Goal: Navigation & Orientation: Find specific page/section

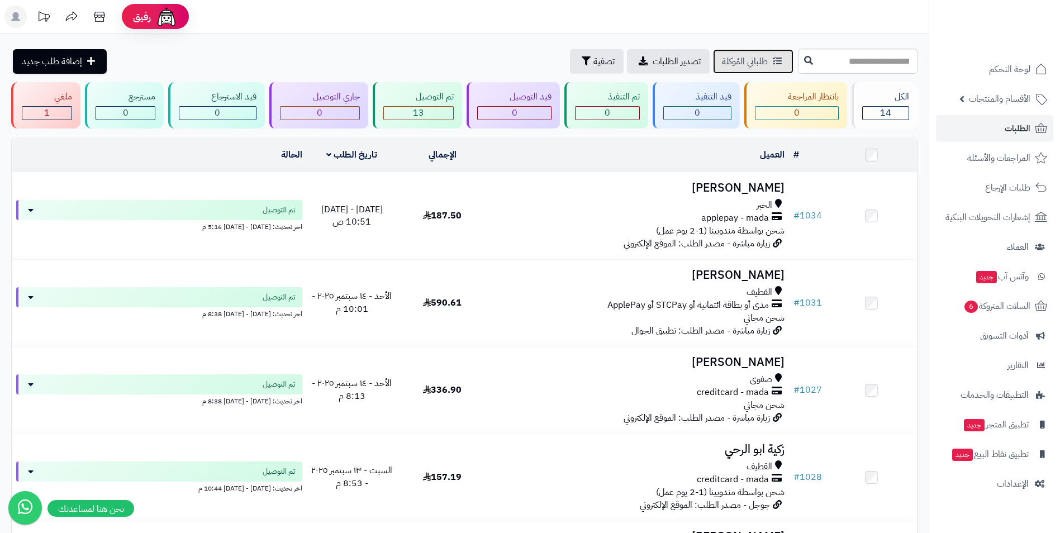
click at [773, 59] on icon at bounding box center [777, 60] width 9 height 9
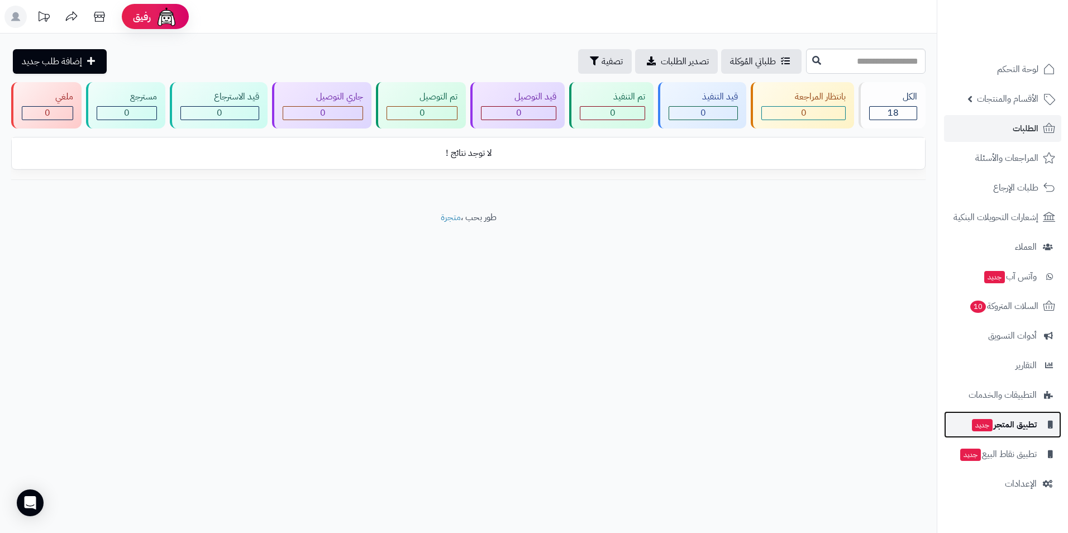
click at [1013, 426] on span "تطبيق المتجر جديد" at bounding box center [1004, 425] width 66 height 16
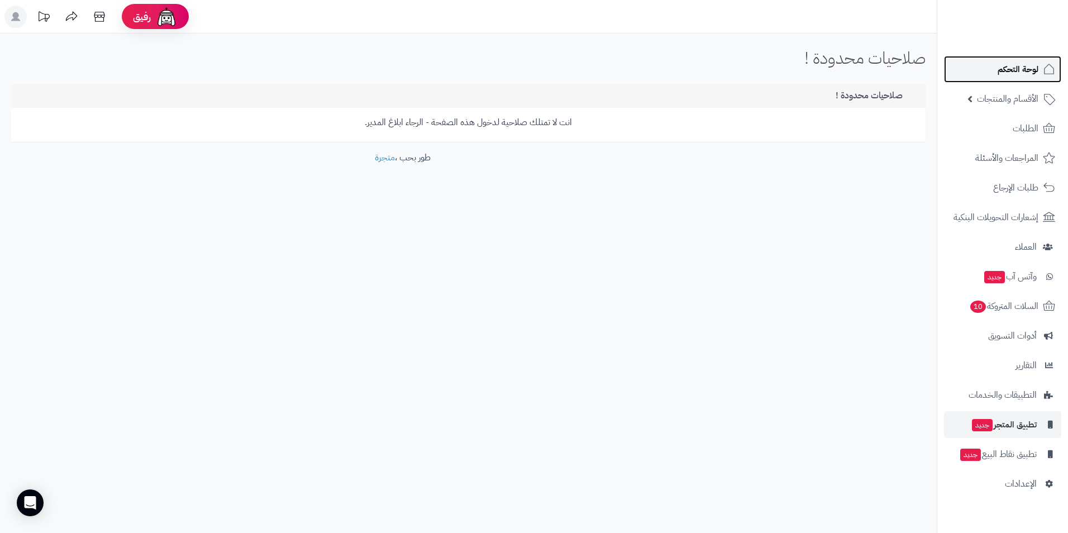
click at [1032, 70] on span "لوحة التحكم" at bounding box center [1018, 69] width 41 height 16
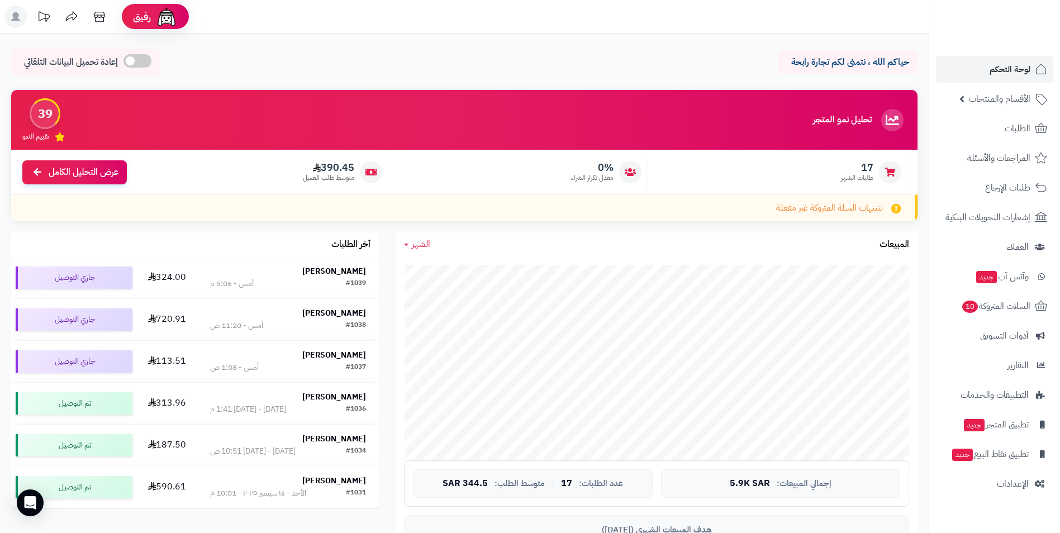
click at [15, 20] on icon at bounding box center [15, 16] width 9 height 9
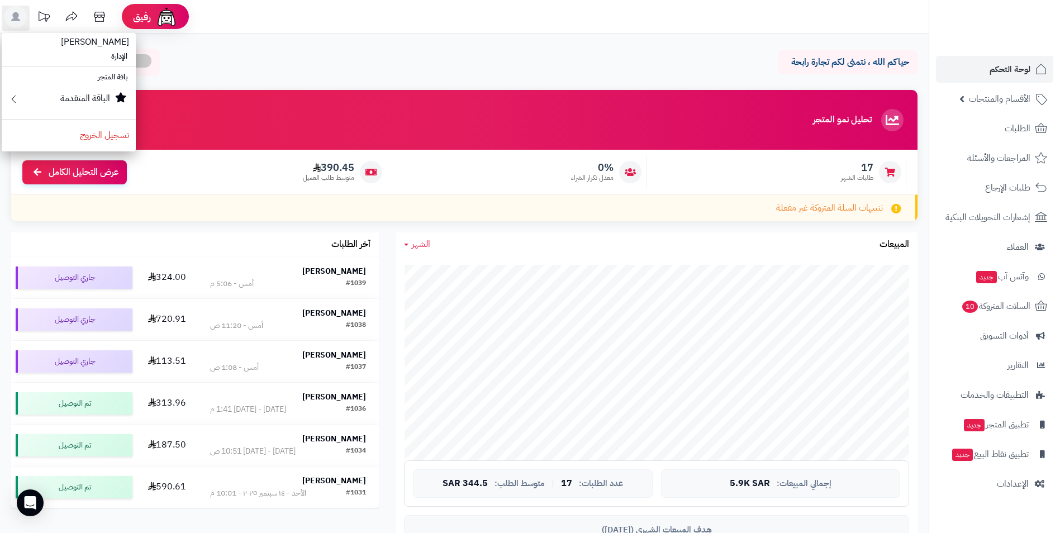
click at [438, 61] on div "حياكم الله ، نتمنى لكم تجارة رابحة إعادة تحميل البيانات التلقائي" at bounding box center [464, 65] width 906 height 33
